Goal: Transaction & Acquisition: Book appointment/travel/reservation

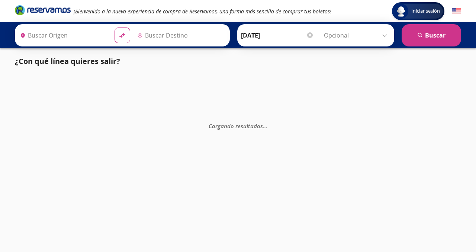
type input "Barra De [DATE], [GEOGRAPHIC_DATA]"
type input "[GEOGRAPHIC_DATA], [GEOGRAPHIC_DATA]"
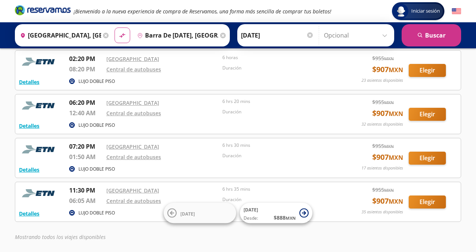
scroll to position [141, 0]
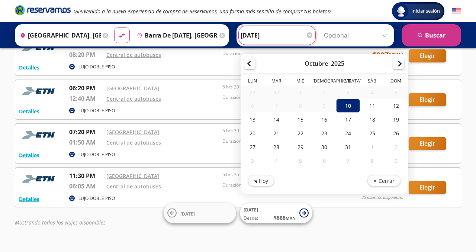
click at [276, 39] on input "[DATE]" at bounding box center [277, 35] width 73 height 19
click at [370, 109] on div "11" at bounding box center [372, 106] width 24 height 14
type input "[DATE]"
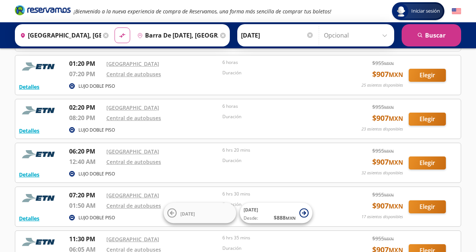
scroll to position [0, 0]
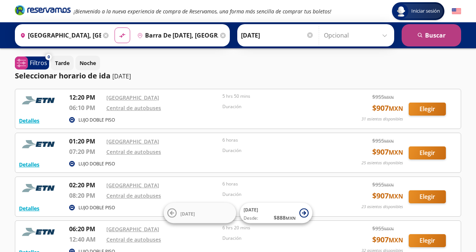
click at [418, 42] on button "search [GEOGRAPHIC_DATA]" at bounding box center [432, 35] width 60 height 22
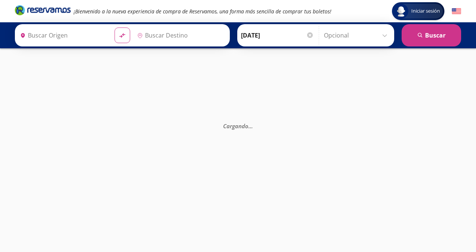
type input "[GEOGRAPHIC_DATA], [GEOGRAPHIC_DATA]"
type input "Barra De [DATE], [GEOGRAPHIC_DATA]"
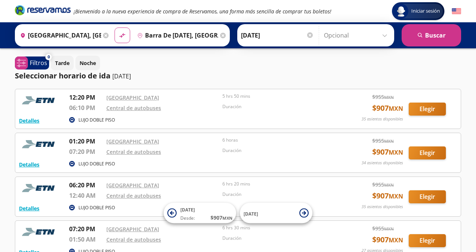
click at [273, 35] on input "[DATE]" at bounding box center [277, 35] width 73 height 19
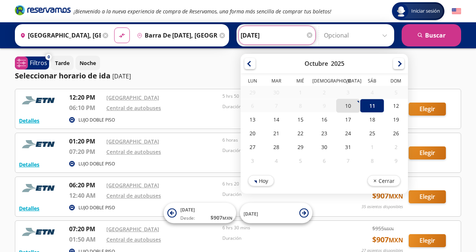
click at [354, 104] on div "10" at bounding box center [348, 106] width 24 height 14
type input "[DATE]"
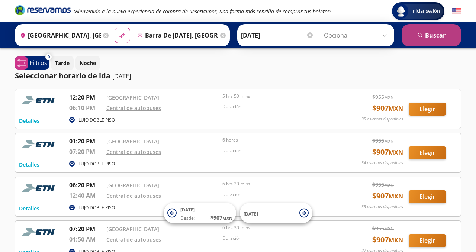
click at [422, 36] on icon "search" at bounding box center [421, 36] width 6 height 6
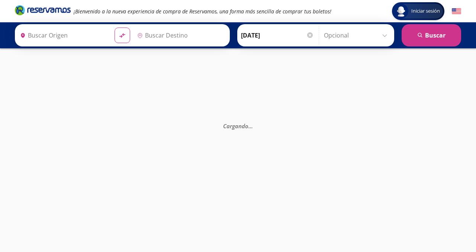
type input "[GEOGRAPHIC_DATA], [GEOGRAPHIC_DATA]"
type input "Barra De [DATE], [GEOGRAPHIC_DATA]"
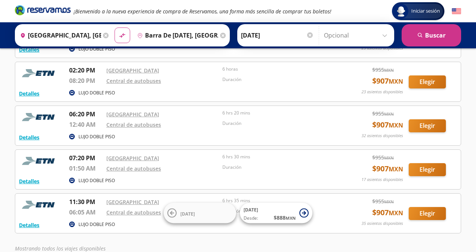
scroll to position [115, 0]
